Goal: Information Seeking & Learning: Check status

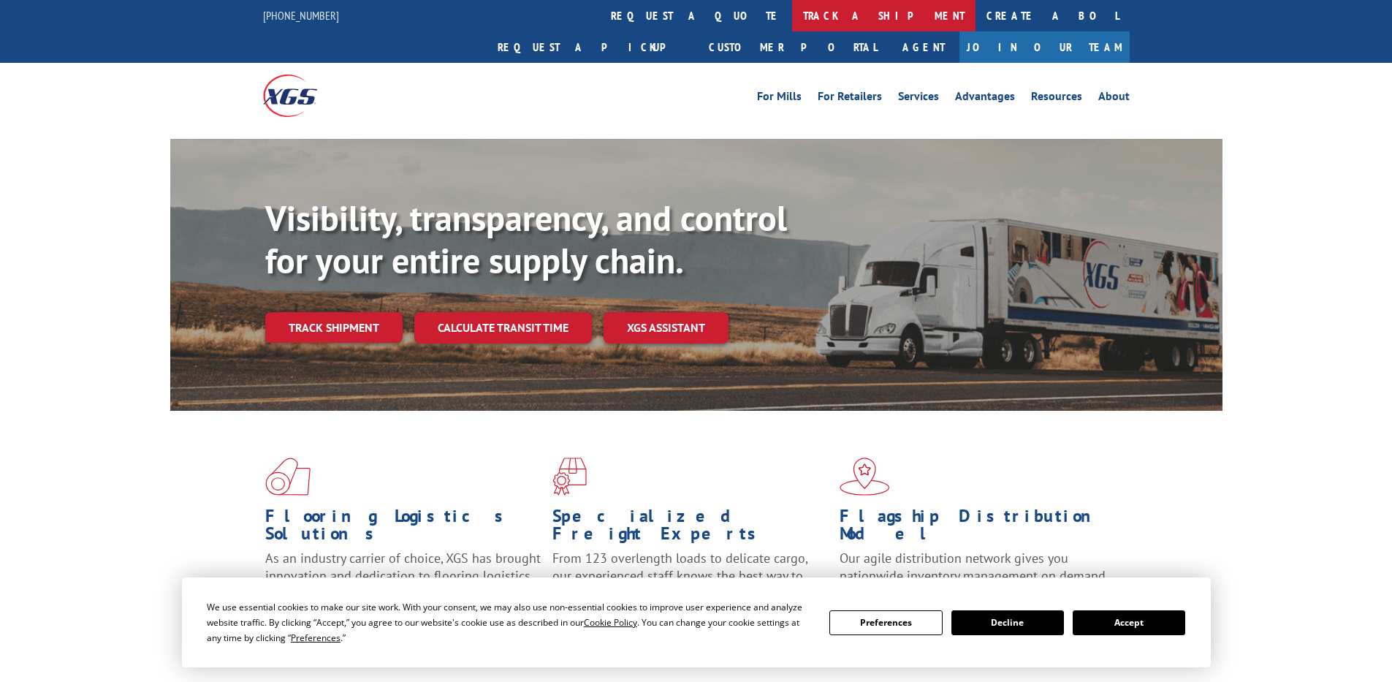
click at [792, 17] on link "track a shipment" at bounding box center [883, 15] width 183 height 31
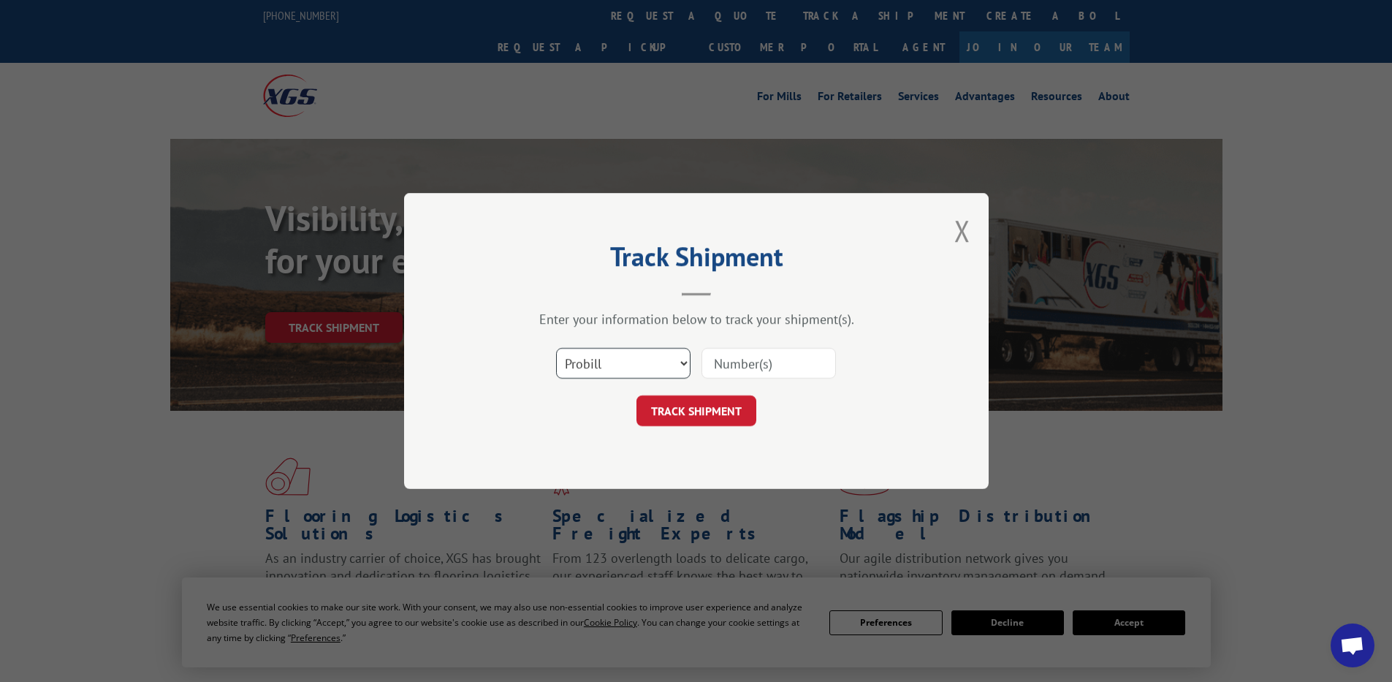
click at [613, 360] on select "Select category... Probill BOL PO" at bounding box center [623, 363] width 134 height 31
select select "po"
click at [556, 348] on select "Select category... Probill BOL PO" at bounding box center [623, 363] width 134 height 31
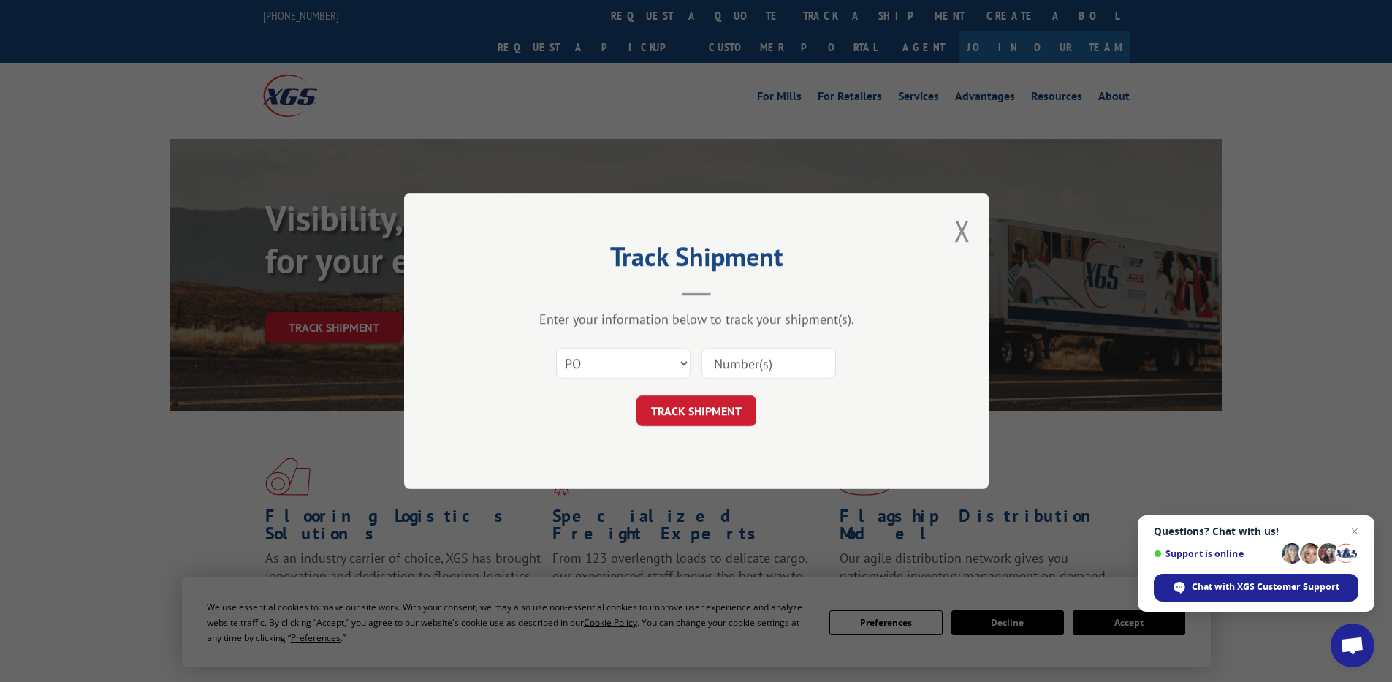
click at [735, 360] on input at bounding box center [769, 363] width 134 height 31
paste input "71530003"
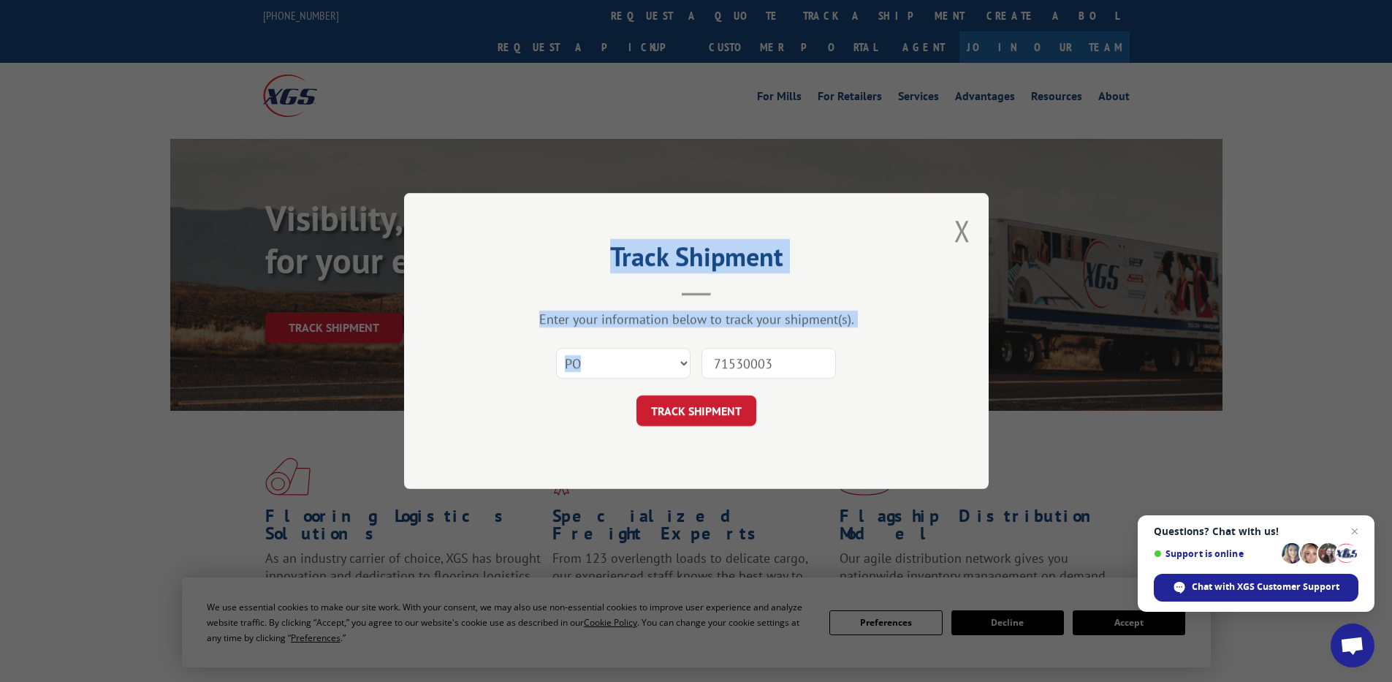
drag, startPoint x: 743, startPoint y: 293, endPoint x: 723, endPoint y: 345, distance: 55.8
click at [723, 345] on div "Track Shipment Enter your information below to track your shipment(s). Select c…" at bounding box center [696, 341] width 585 height 296
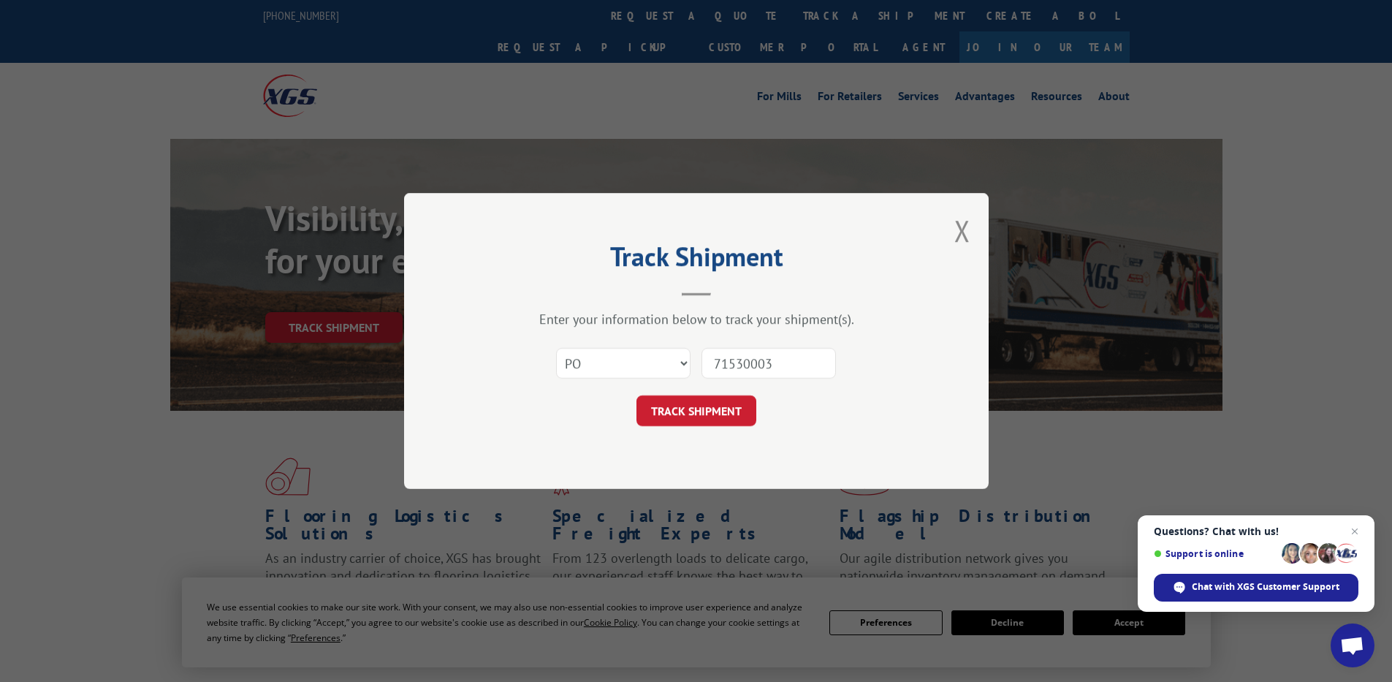
drag, startPoint x: 723, startPoint y: 345, endPoint x: 727, endPoint y: 358, distance: 13.9
click at [724, 359] on input "71530003" at bounding box center [769, 363] width 134 height 31
type input "71530003"
click at [687, 398] on button "TRACK SHIPMENT" at bounding box center [697, 410] width 120 height 31
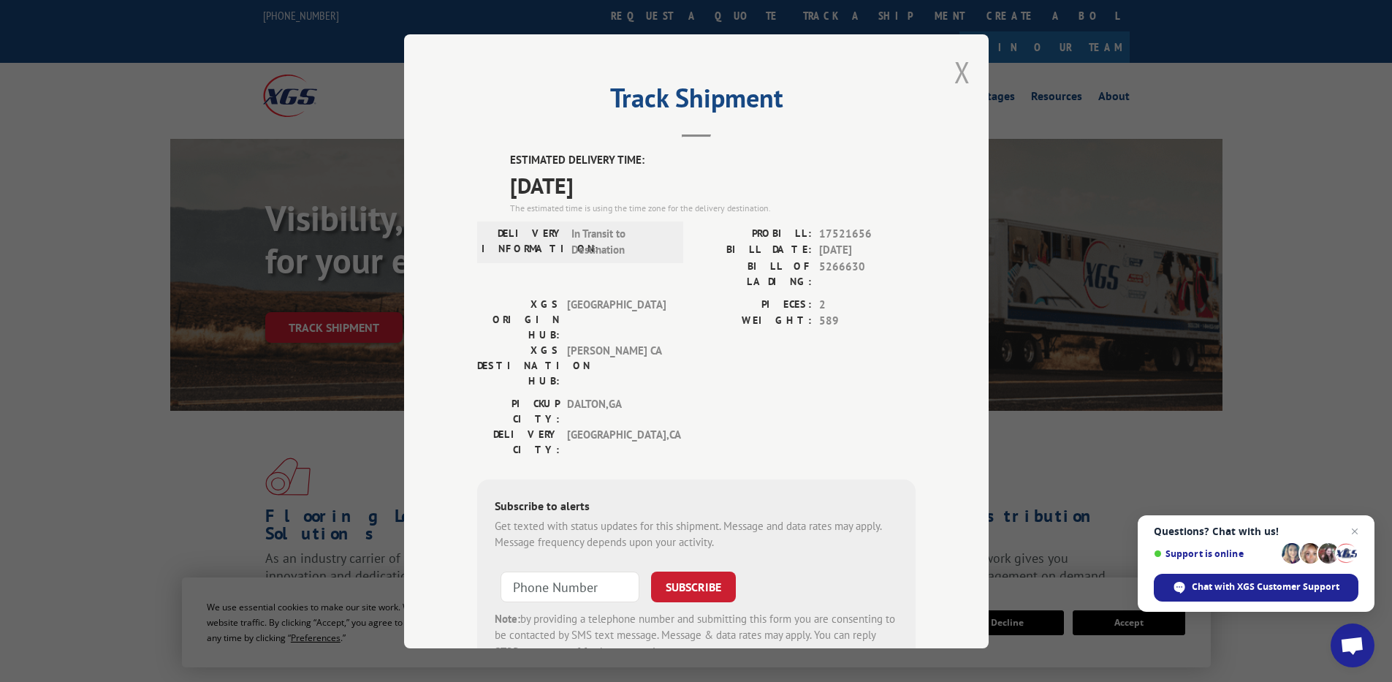
click at [955, 72] on button "Close modal" at bounding box center [963, 72] width 16 height 39
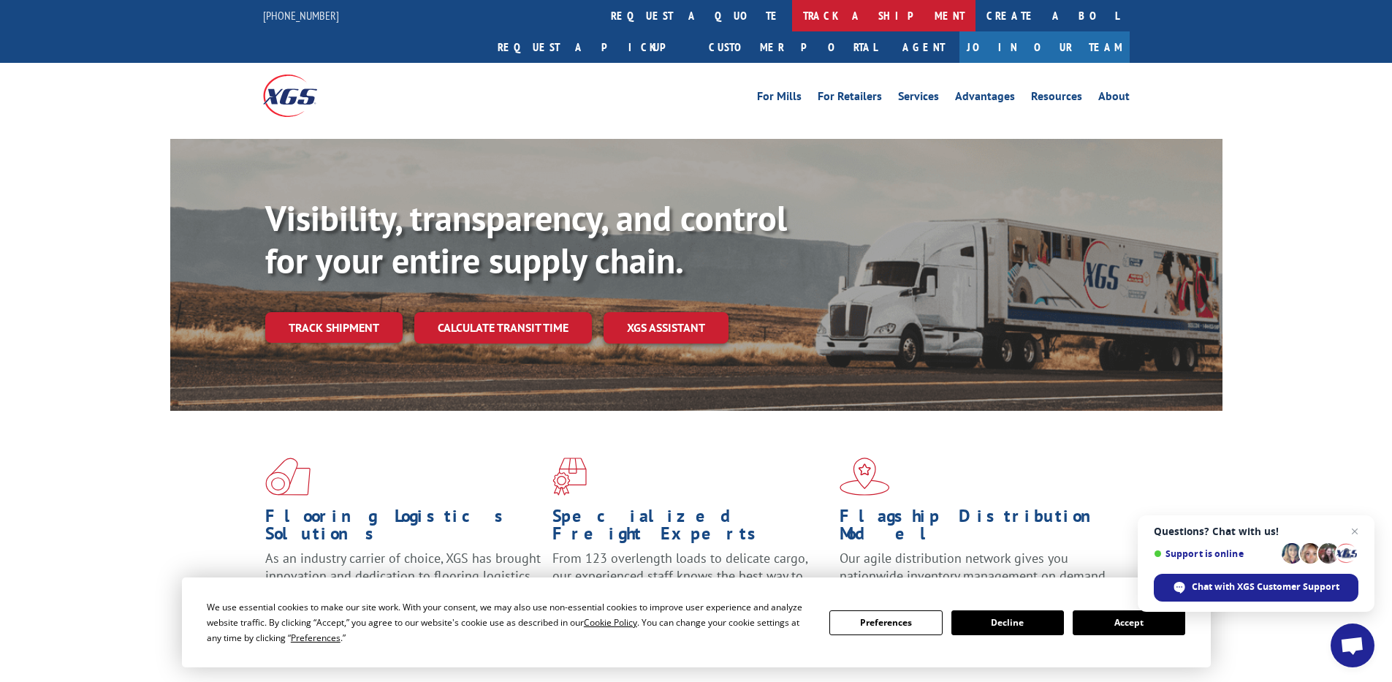
click at [792, 12] on link "track a shipment" at bounding box center [883, 15] width 183 height 31
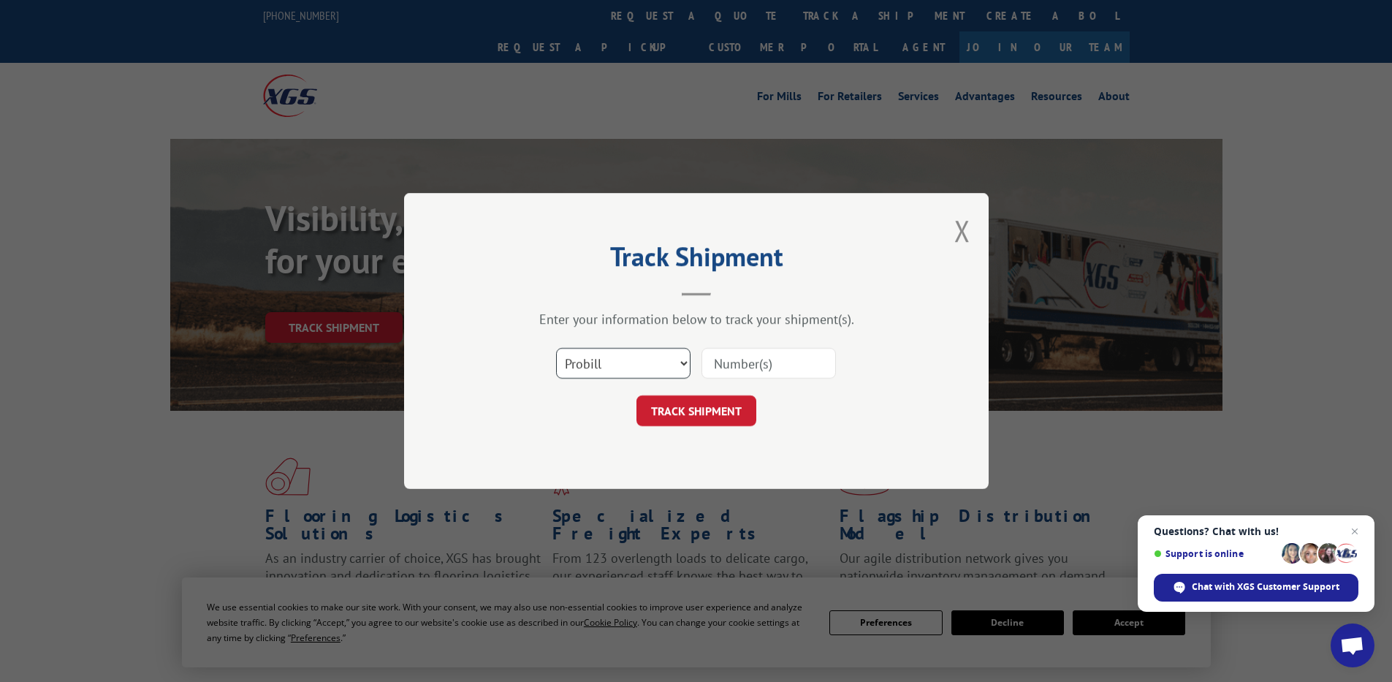
click at [621, 363] on select "Select category... Probill BOL PO" at bounding box center [623, 363] width 134 height 31
select select "po"
click at [556, 348] on select "Select category... Probill BOL PO" at bounding box center [623, 363] width 134 height 31
paste input "71530003"
type input "71530003"
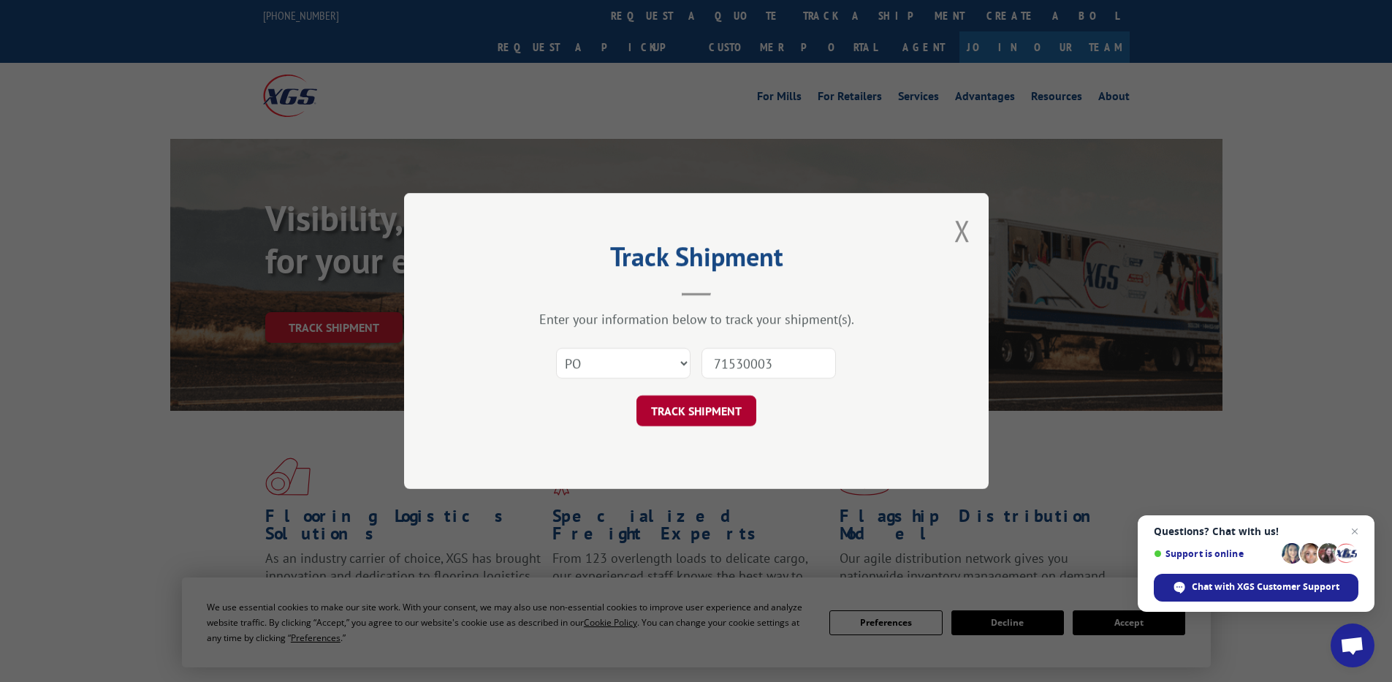
click at [694, 414] on button "TRACK SHIPMENT" at bounding box center [697, 410] width 120 height 31
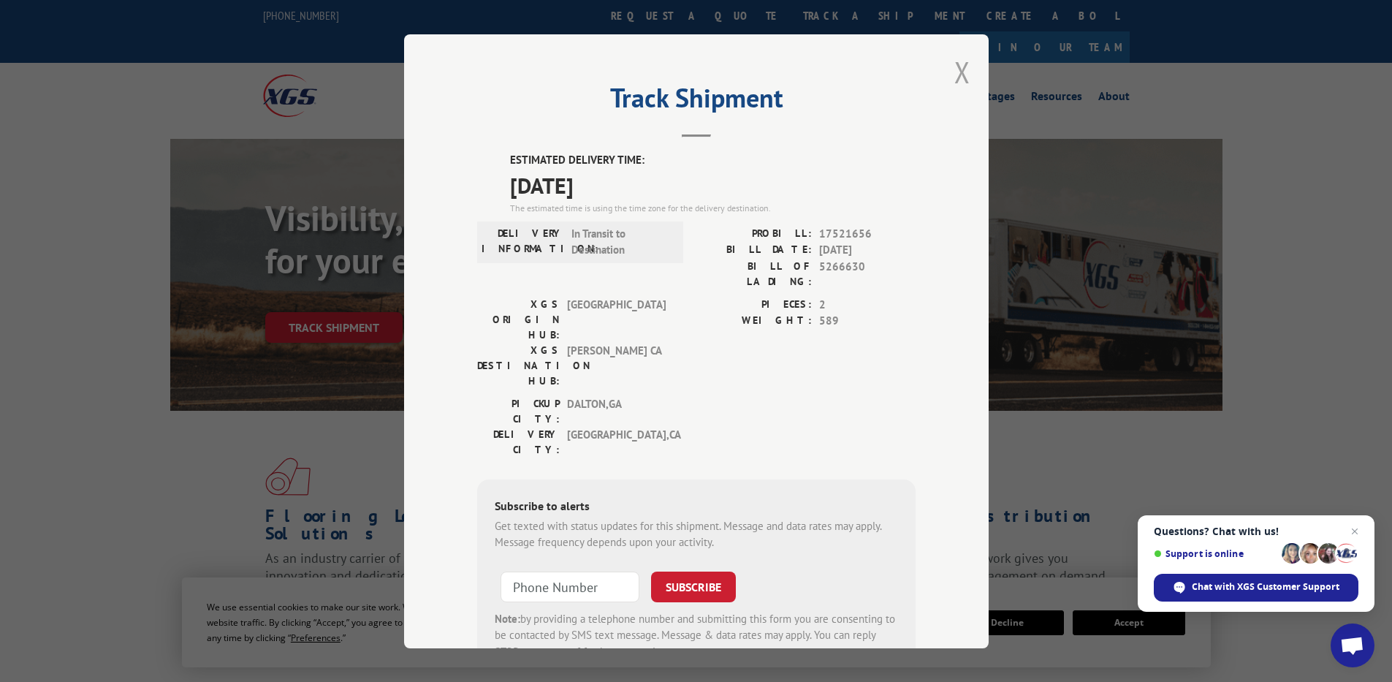
click at [955, 66] on button "Close modal" at bounding box center [963, 72] width 16 height 39
